Goal: Information Seeking & Learning: Understand process/instructions

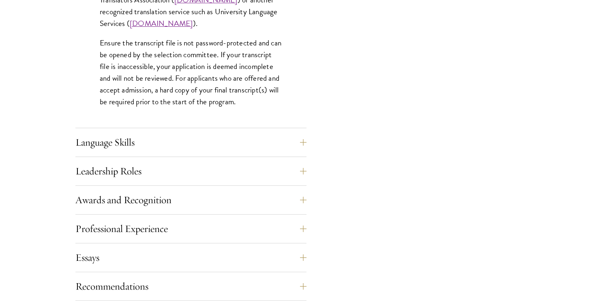
scroll to position [1294, 0]
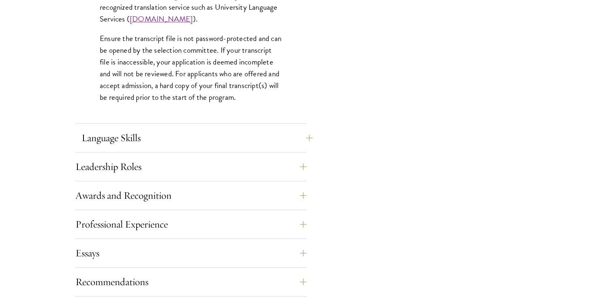
click at [211, 138] on button "Language Skills" at bounding box center [197, 137] width 231 height 19
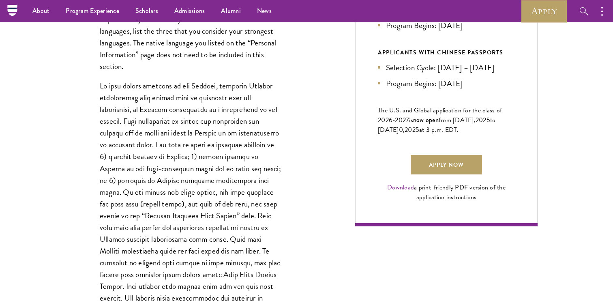
scroll to position [412, 0]
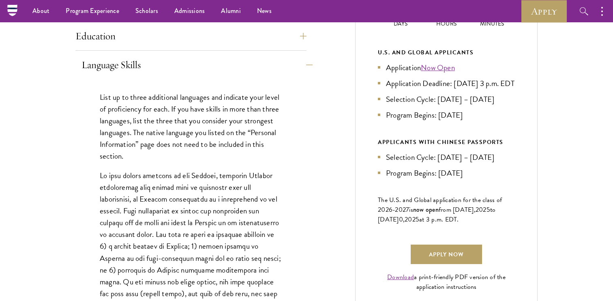
click at [223, 58] on button "Language Skills" at bounding box center [197, 64] width 231 height 19
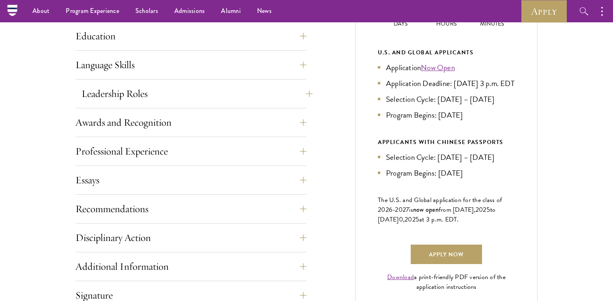
click at [216, 92] on button "Leadership Roles" at bounding box center [197, 93] width 231 height 19
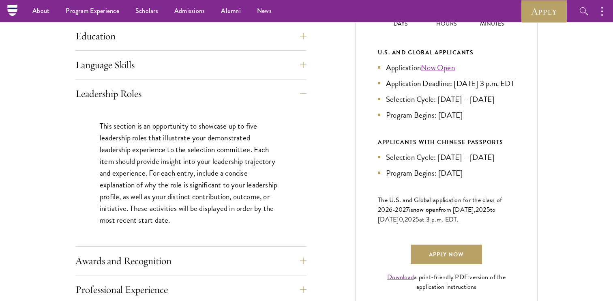
click at [242, 165] on p "This section is an opportunity to showcase up to five leadership roles that ill…" at bounding box center [191, 173] width 182 height 106
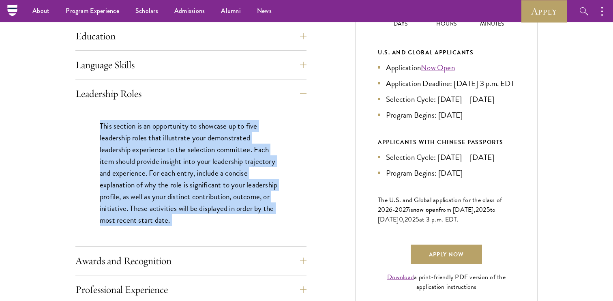
click at [242, 165] on p "This section is an opportunity to showcase up to five leadership roles that ill…" at bounding box center [191, 173] width 182 height 106
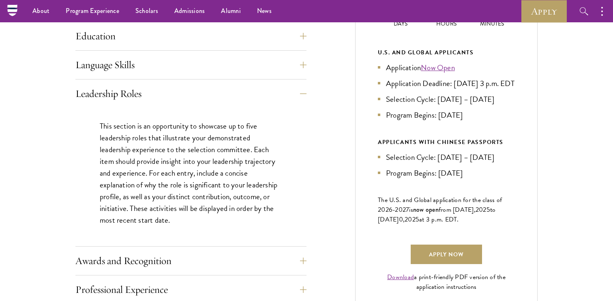
click at [242, 165] on p "This section is an opportunity to showcase up to five leadership roles that ill…" at bounding box center [191, 173] width 182 height 106
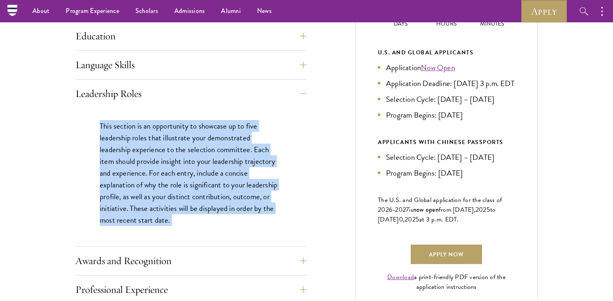
click at [206, 235] on div "This section is an opportunity to showcase up to five leadership roles that ill…" at bounding box center [190, 177] width 231 height 139
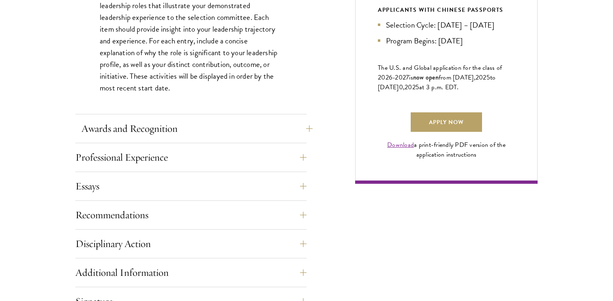
scroll to position [545, 0]
click at [157, 123] on button "Awards and Recognition" at bounding box center [197, 127] width 231 height 19
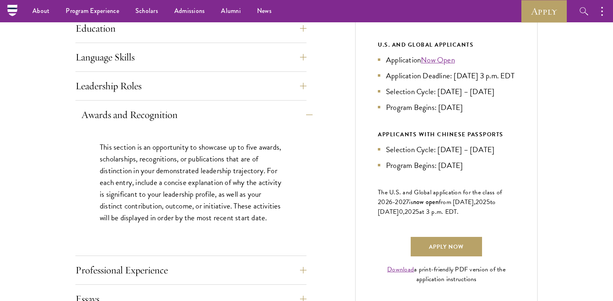
scroll to position [420, 0]
click at [144, 163] on p "This section is an opportunity to showcase up to five awards, scholarships, rec…" at bounding box center [191, 183] width 182 height 82
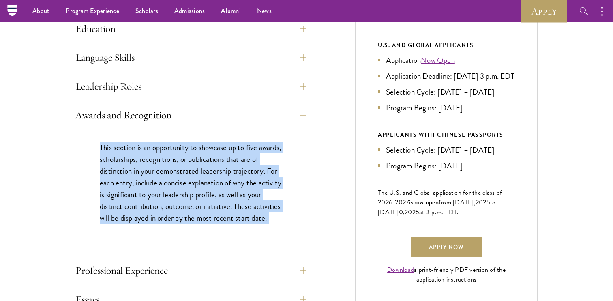
click at [146, 171] on p "This section is an opportunity to showcase up to five awards, scholarships, rec…" at bounding box center [191, 183] width 182 height 82
drag, startPoint x: 134, startPoint y: 228, endPoint x: 98, endPoint y: 152, distance: 83.4
click at [98, 152] on div "This section is an opportunity to showcase up to five awards, scholarships, rec…" at bounding box center [190, 186] width 231 height 115
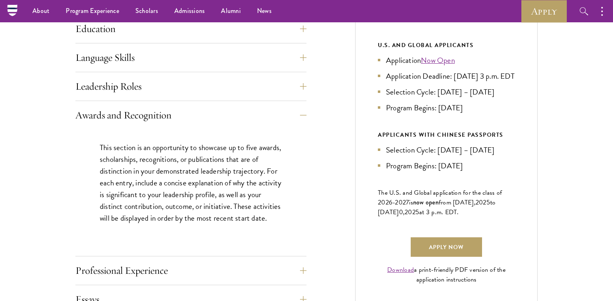
click at [128, 183] on p "This section is an opportunity to showcase up to five awards, scholarships, rec…" at bounding box center [191, 183] width 182 height 82
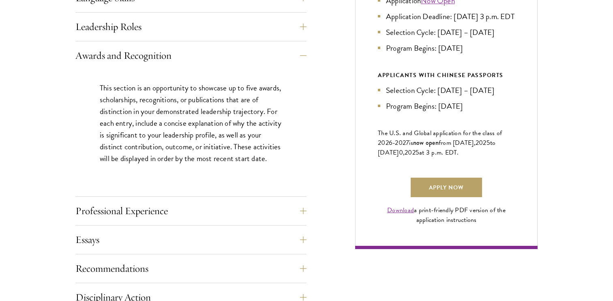
scroll to position [498, 0]
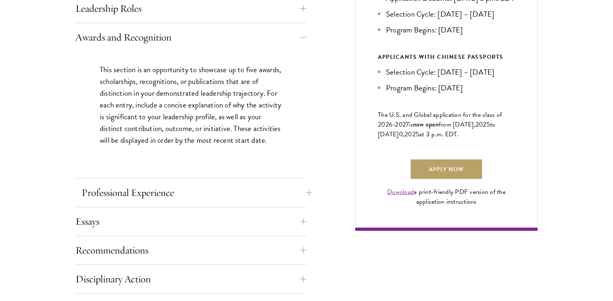
click at [128, 183] on button "Professional Experience" at bounding box center [197, 192] width 231 height 19
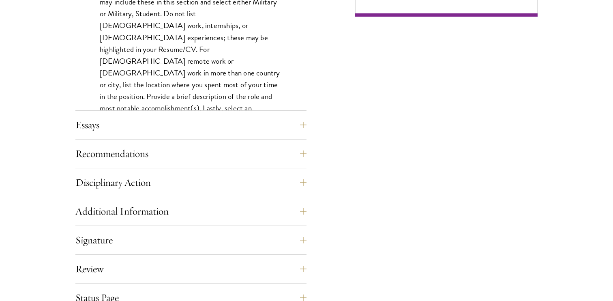
scroll to position [712, 0]
click at [122, 124] on button "Essays" at bounding box center [197, 124] width 231 height 19
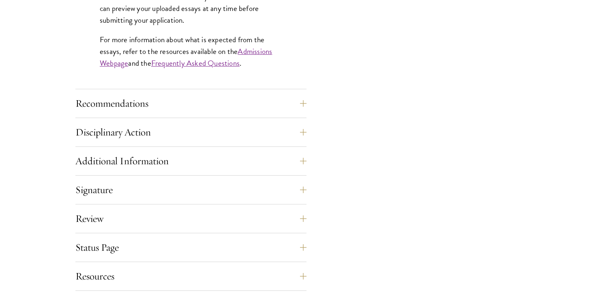
scroll to position [798, 0]
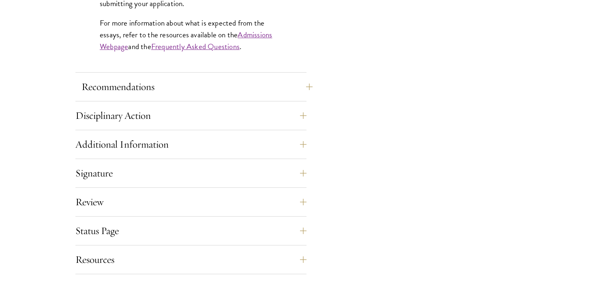
click at [124, 84] on button "Recommendations" at bounding box center [197, 86] width 231 height 19
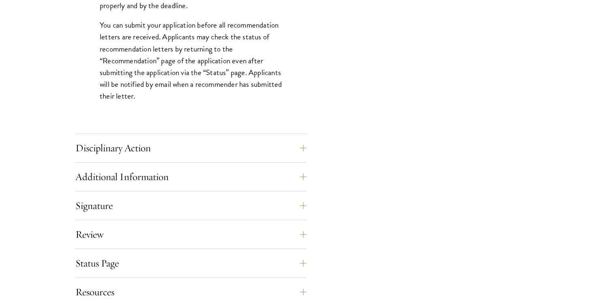
scroll to position [1194, 0]
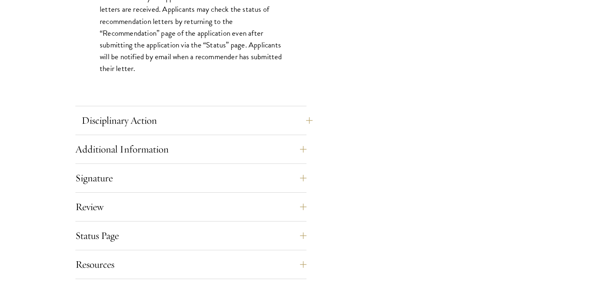
click at [161, 117] on button "Disciplinary Action" at bounding box center [197, 120] width 231 height 19
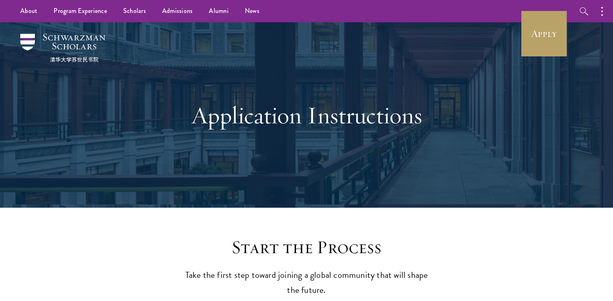
scroll to position [0, 0]
